Goal: Task Accomplishment & Management: Use online tool/utility

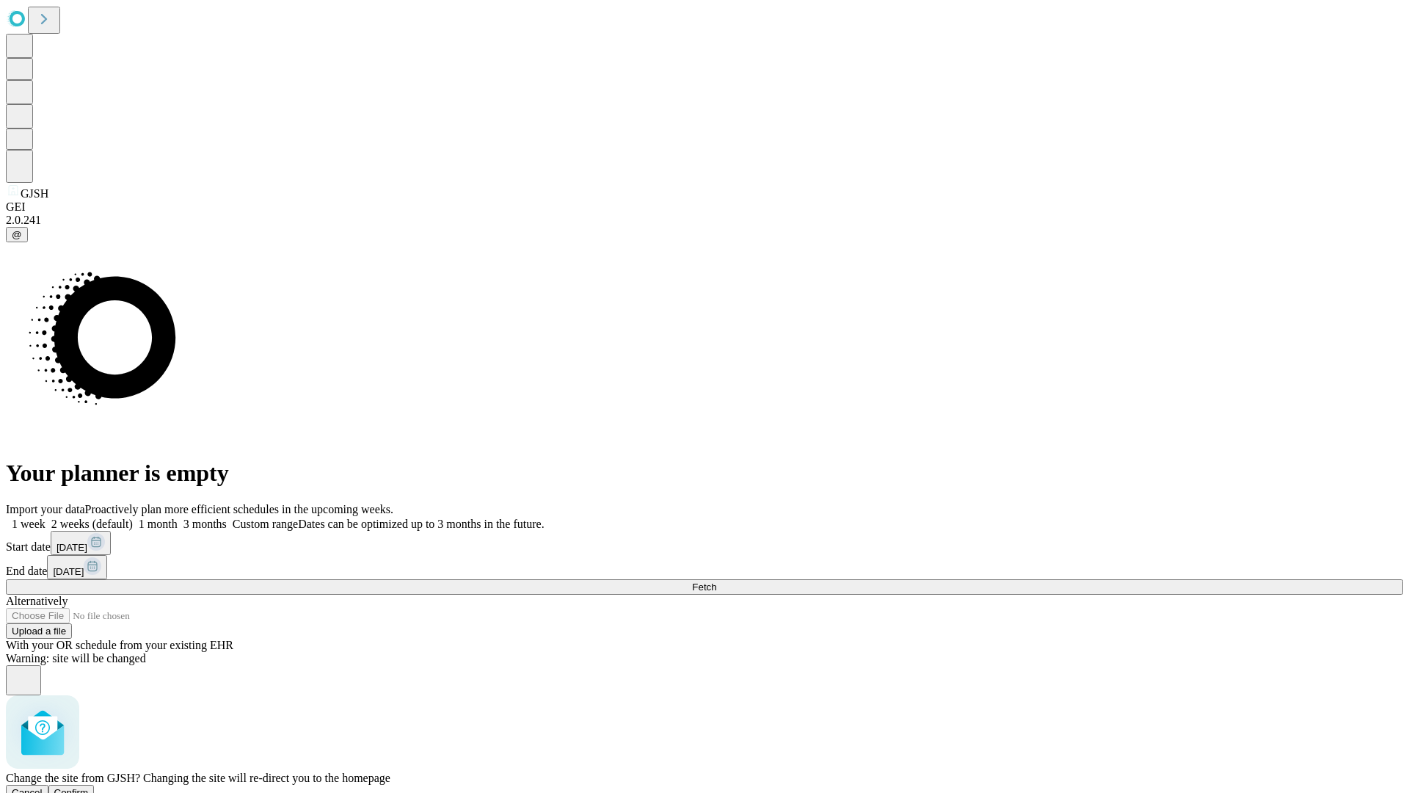
click at [89, 787] on span "Confirm" at bounding box center [71, 792] width 35 height 11
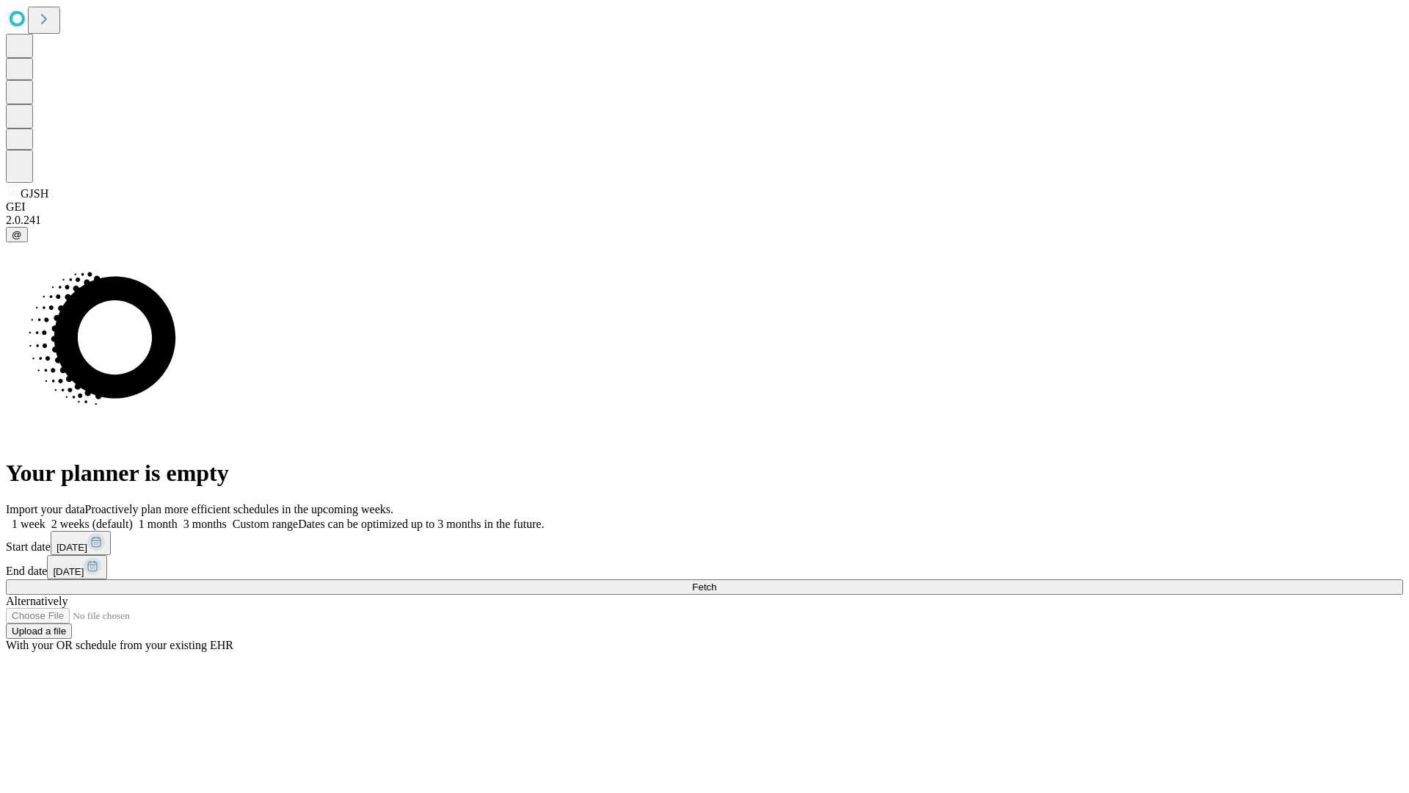
click at [133, 518] on label "2 weeks (default)" at bounding box center [89, 524] width 87 height 12
click at [716, 581] on span "Fetch" at bounding box center [704, 586] width 24 height 11
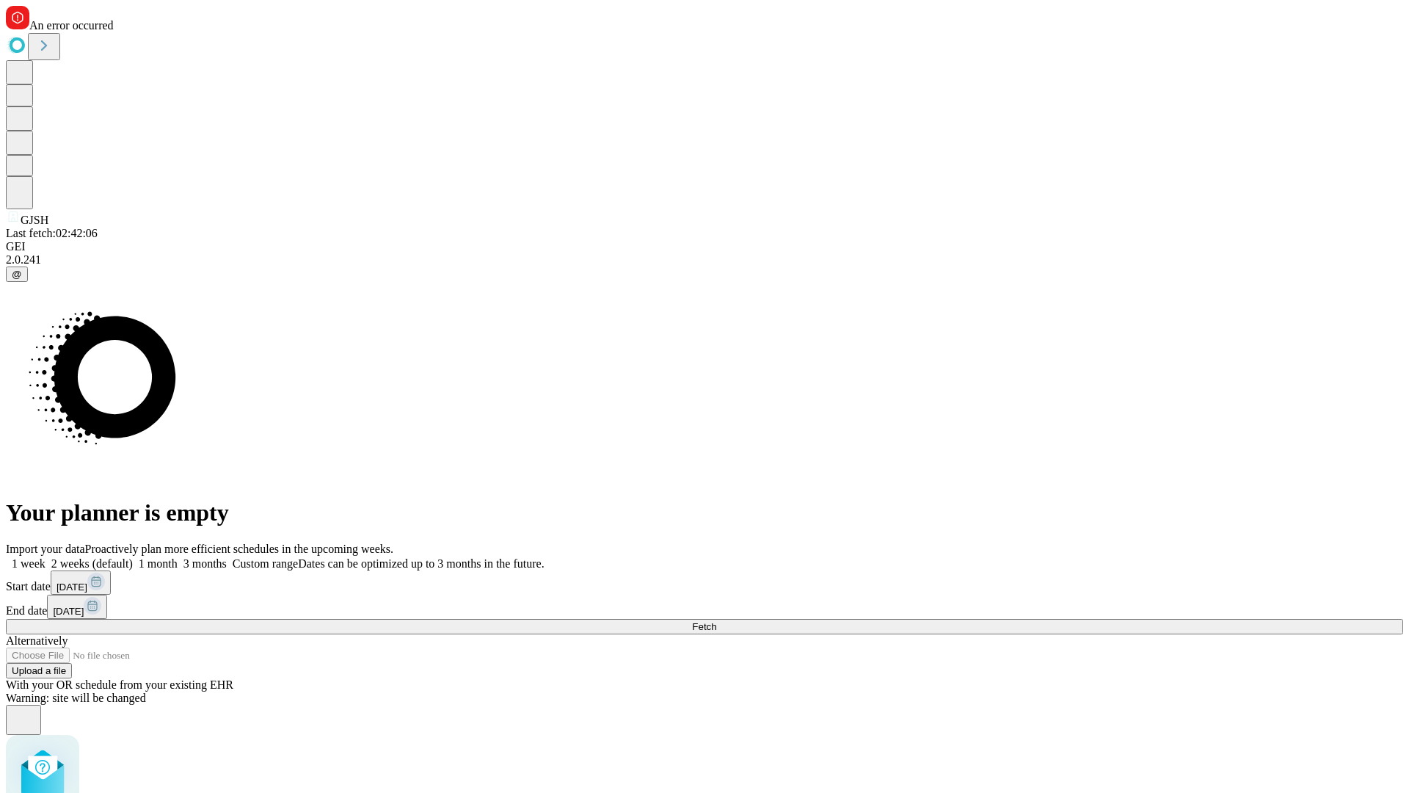
click at [133, 557] on label "2 weeks (default)" at bounding box center [89, 563] width 87 height 12
click at [716, 621] on span "Fetch" at bounding box center [704, 626] width 24 height 11
click at [133, 557] on label "2 weeks (default)" at bounding box center [89, 563] width 87 height 12
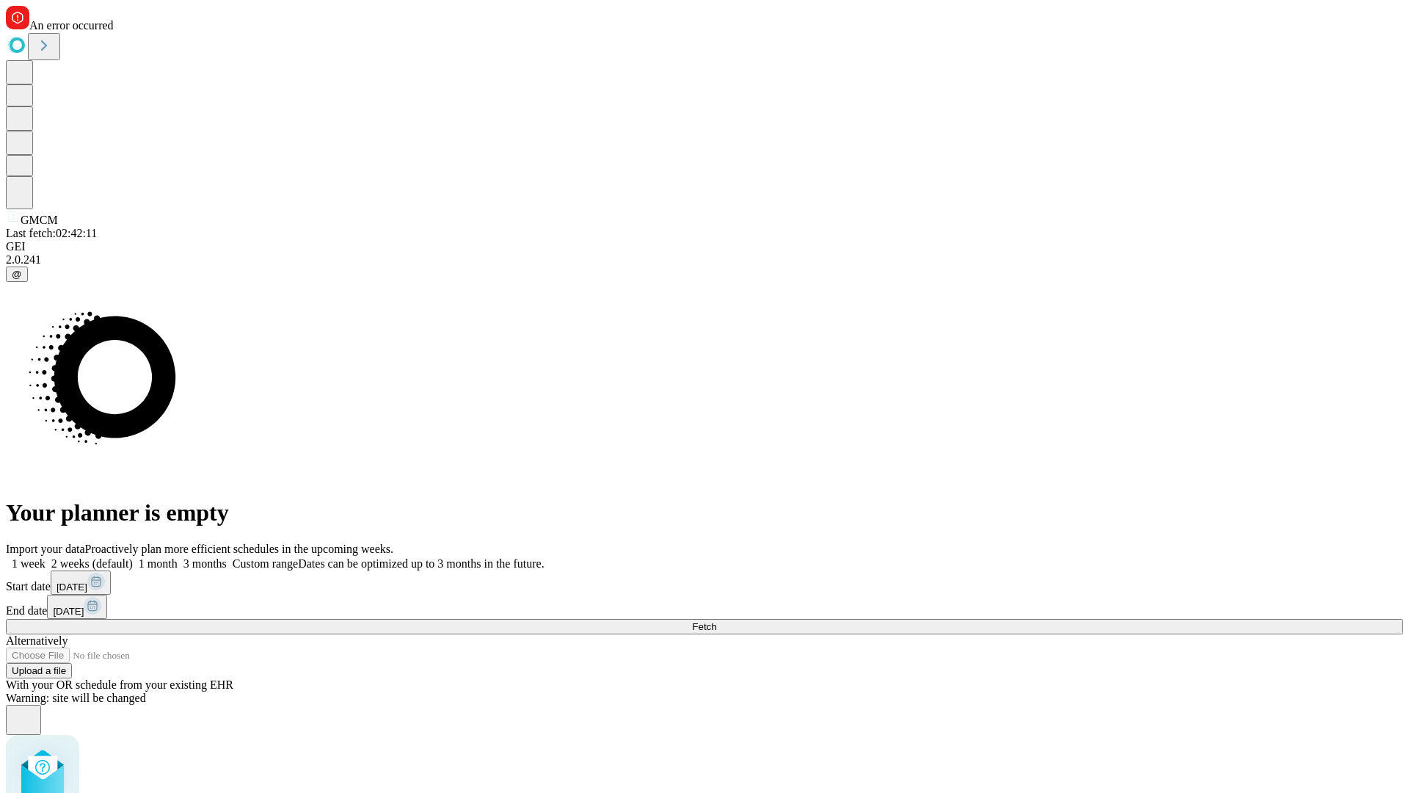
click at [716, 621] on span "Fetch" at bounding box center [704, 626] width 24 height 11
click at [133, 557] on label "2 weeks (default)" at bounding box center [89, 563] width 87 height 12
click at [716, 621] on span "Fetch" at bounding box center [704, 626] width 24 height 11
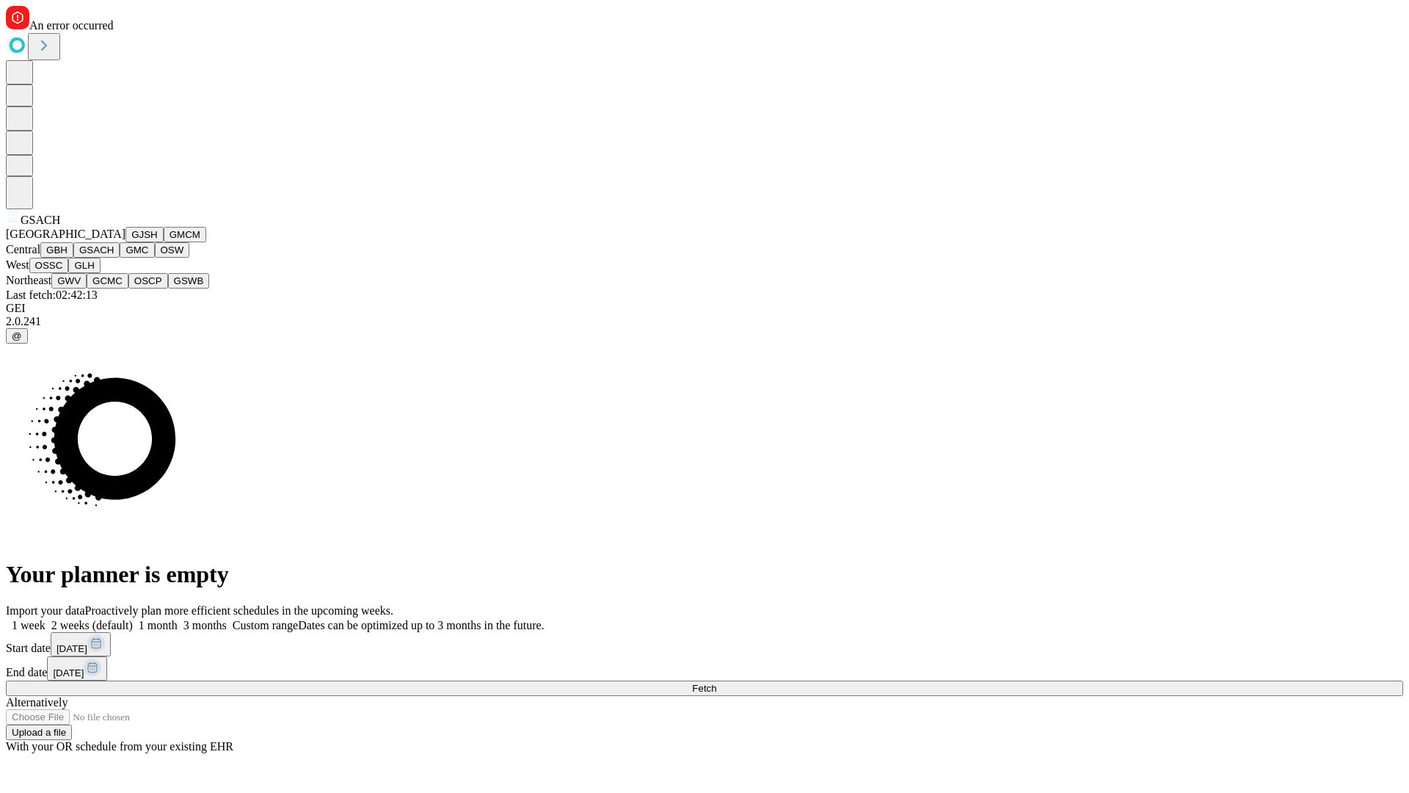
click at [120, 258] on button "GMC" at bounding box center [137, 249] width 35 height 15
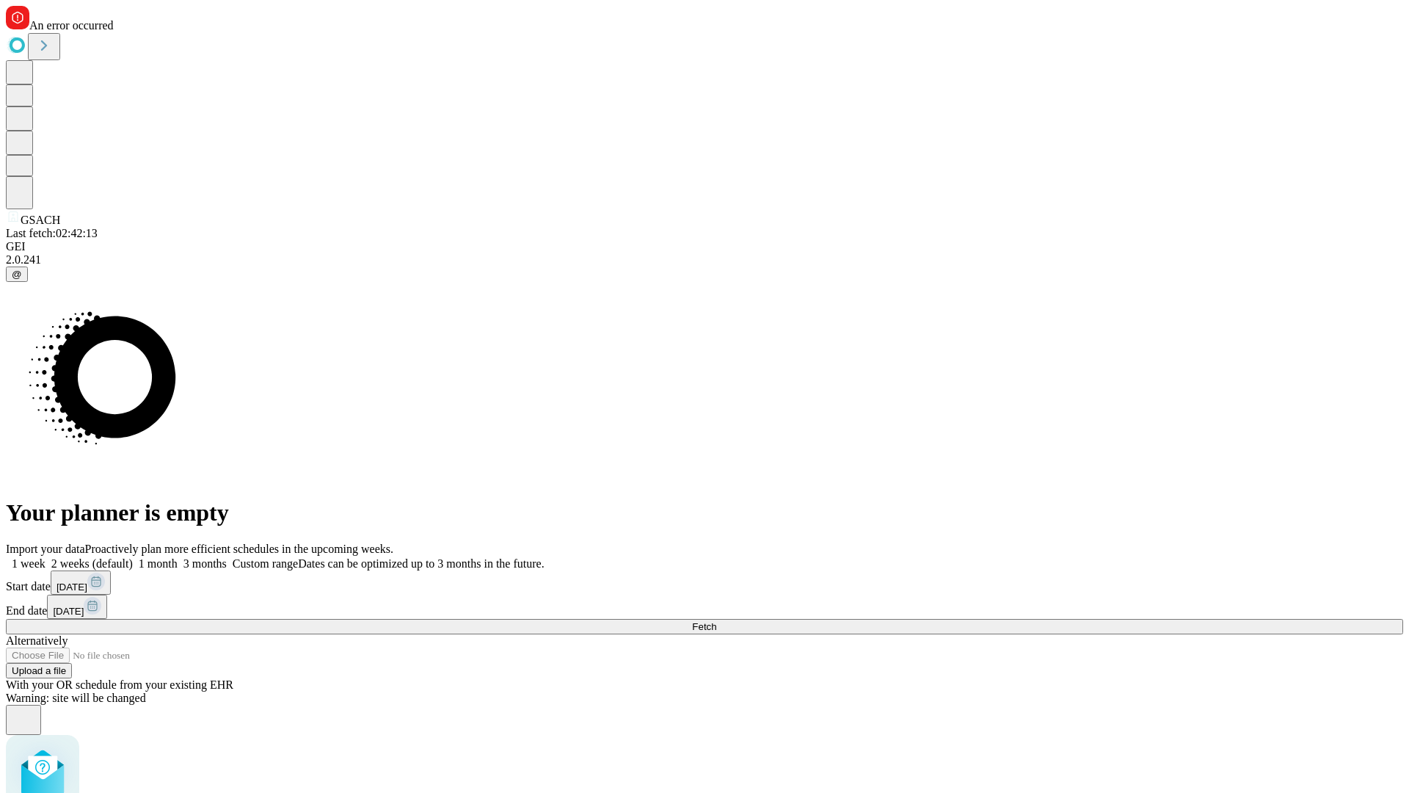
click at [133, 557] on label "2 weeks (default)" at bounding box center [89, 563] width 87 height 12
click at [716, 621] on span "Fetch" at bounding box center [704, 626] width 24 height 11
click at [133, 557] on label "2 weeks (default)" at bounding box center [89, 563] width 87 height 12
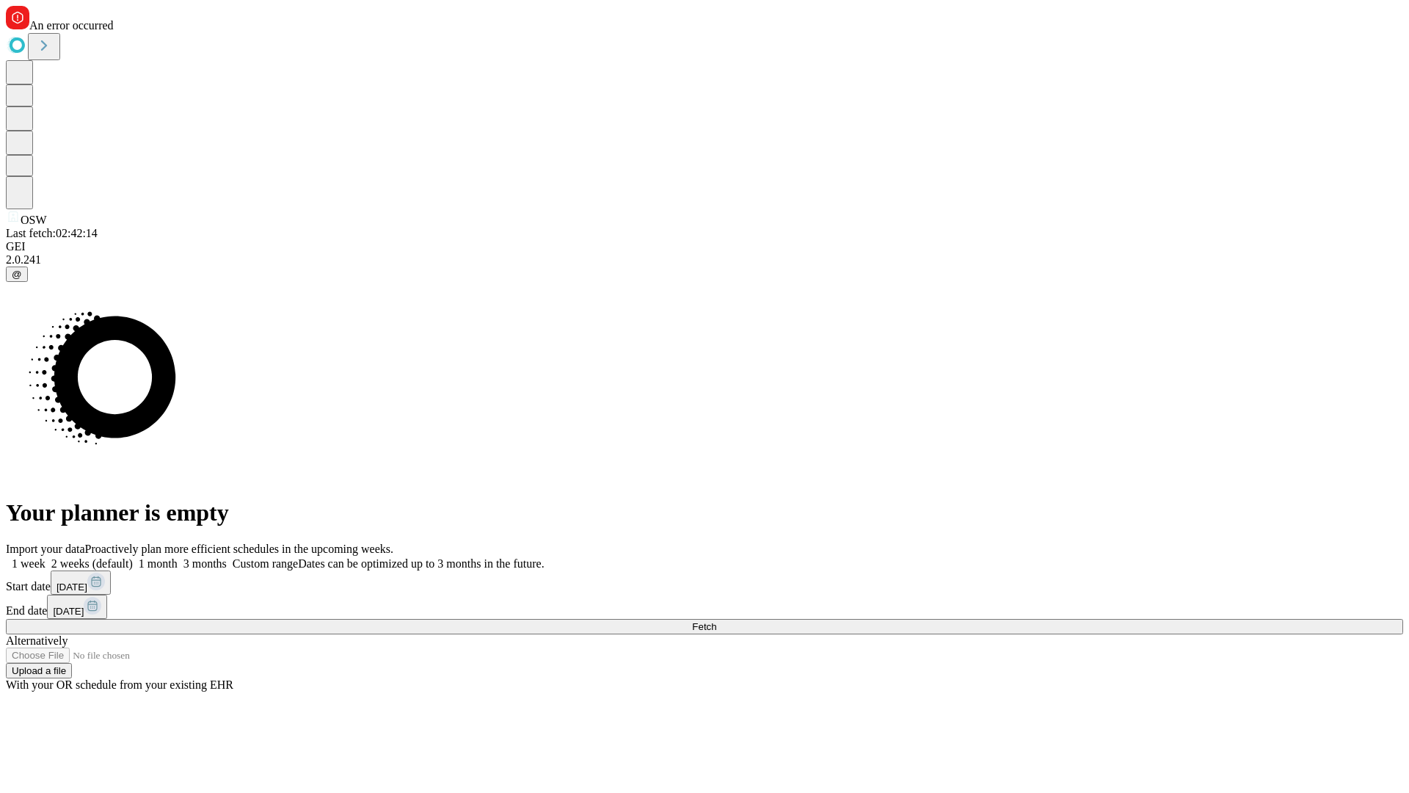
click at [716, 621] on span "Fetch" at bounding box center [704, 626] width 24 height 11
click at [133, 557] on label "2 weeks (default)" at bounding box center [89, 563] width 87 height 12
click at [716, 621] on span "Fetch" at bounding box center [704, 626] width 24 height 11
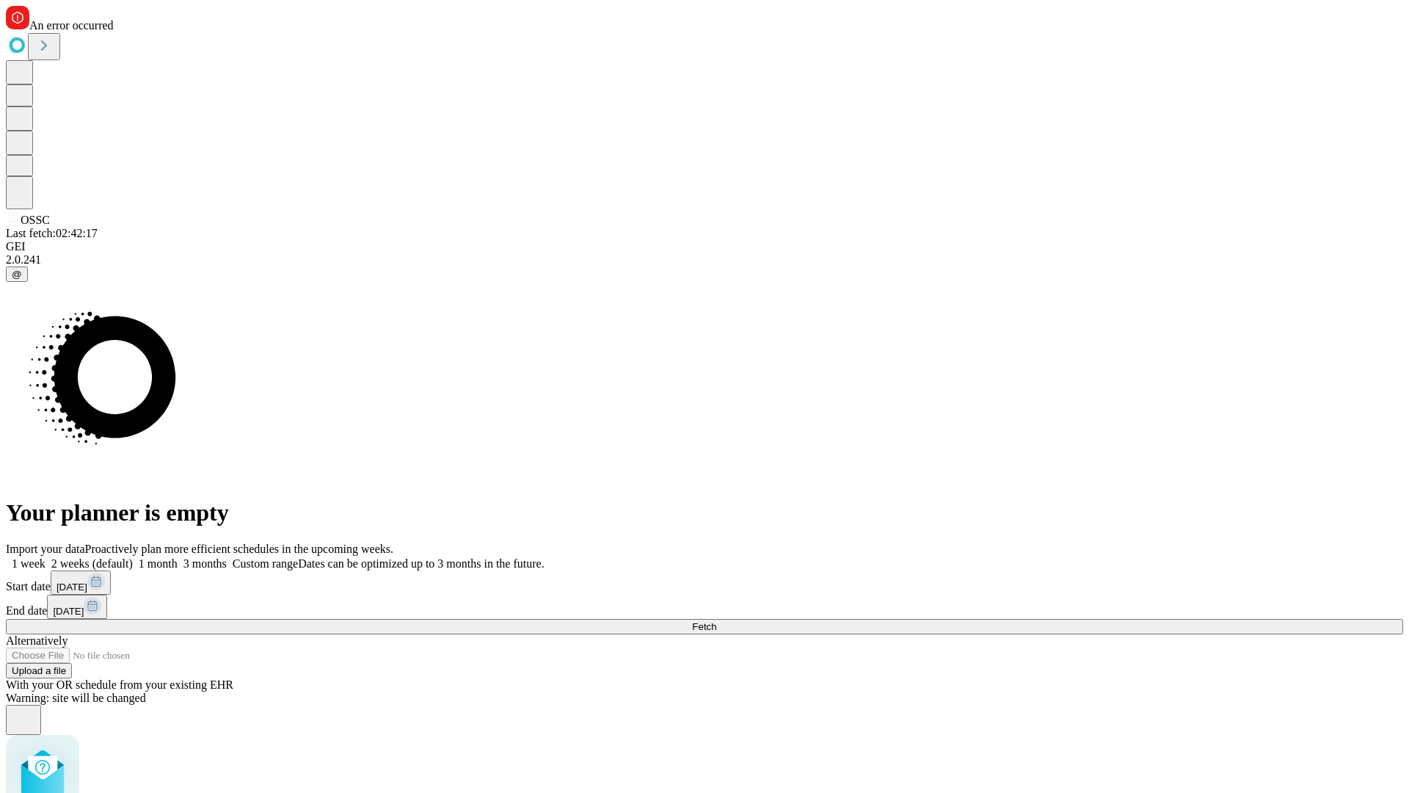
click at [133, 557] on label "2 weeks (default)" at bounding box center [89, 563] width 87 height 12
click at [716, 621] on span "Fetch" at bounding box center [704, 626] width 24 height 11
click at [133, 557] on label "2 weeks (default)" at bounding box center [89, 563] width 87 height 12
click at [716, 621] on span "Fetch" at bounding box center [704, 626] width 24 height 11
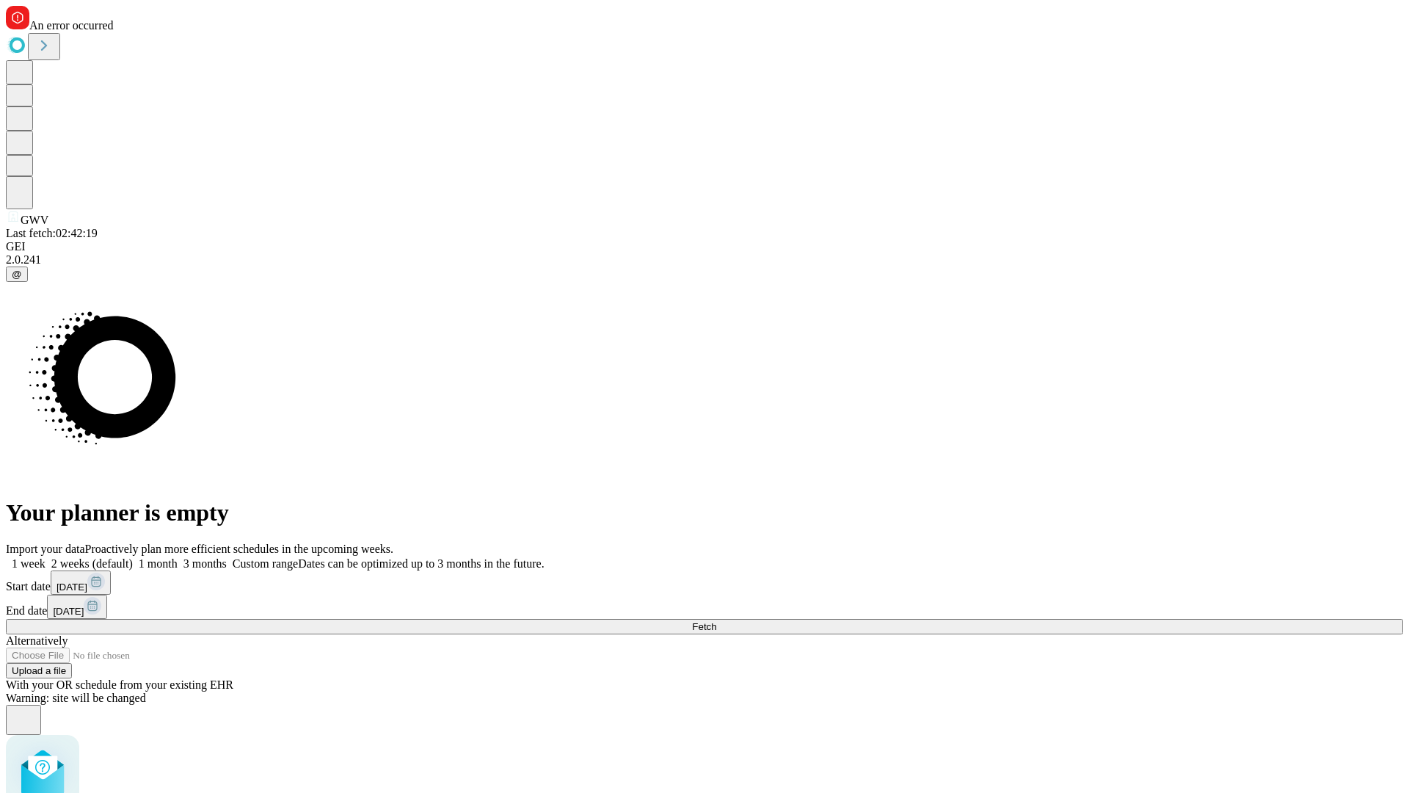
click at [133, 557] on label "2 weeks (default)" at bounding box center [89, 563] width 87 height 12
click at [716, 621] on span "Fetch" at bounding box center [704, 626] width 24 height 11
click at [133, 557] on label "2 weeks (default)" at bounding box center [89, 563] width 87 height 12
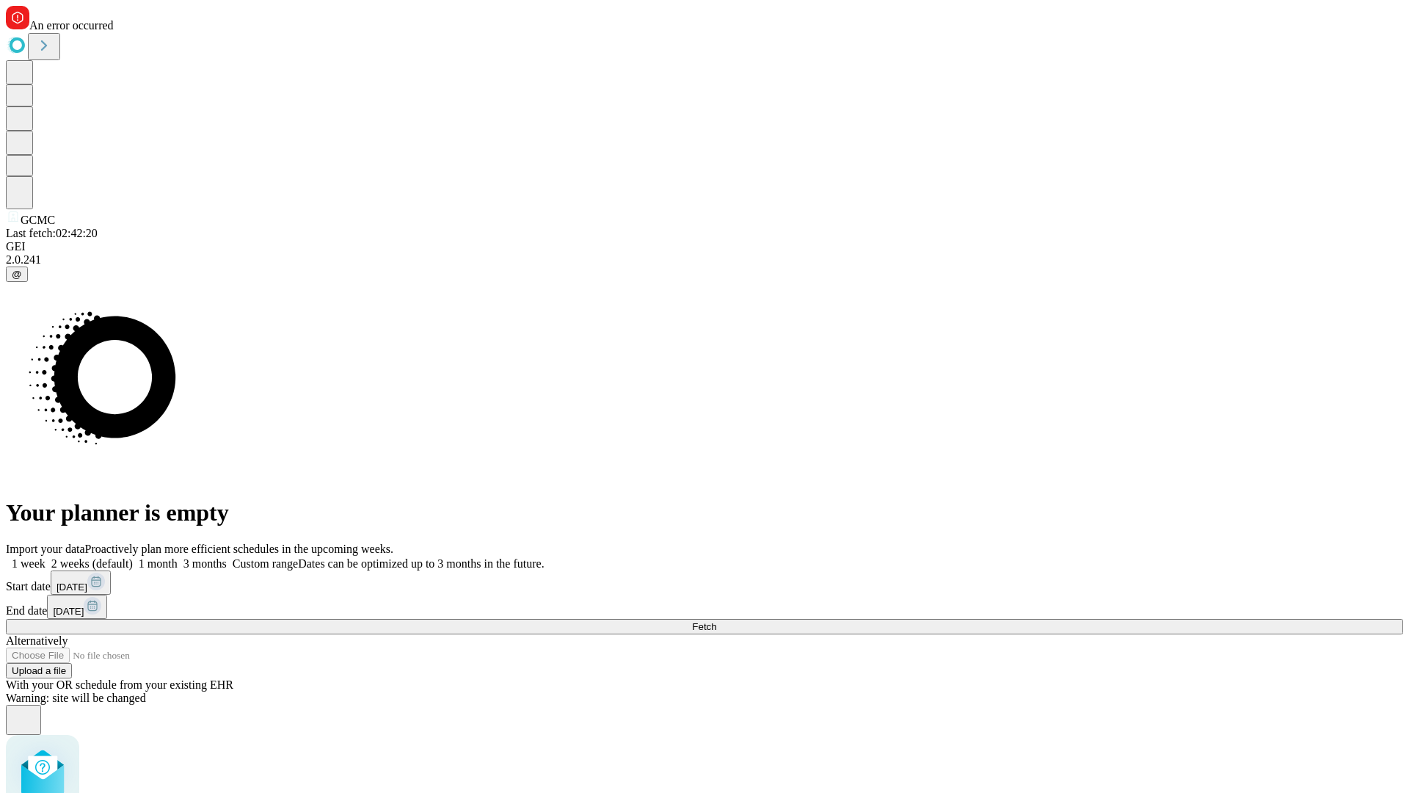
click at [716, 621] on span "Fetch" at bounding box center [704, 626] width 24 height 11
